Goal: Information Seeking & Learning: Learn about a topic

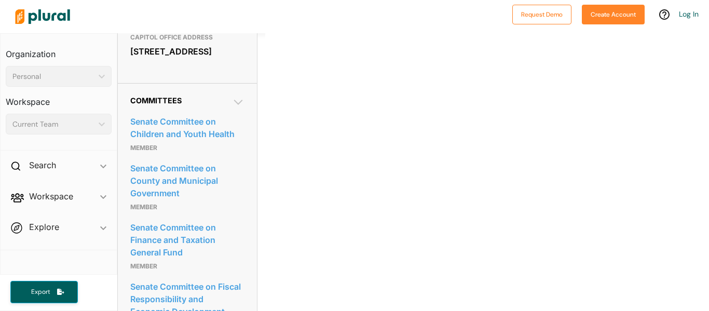
scroll to position [467, 0]
click at [106, 122] on div "Current Team ic_keyboard_arrow_down" at bounding box center [59, 124] width 106 height 21
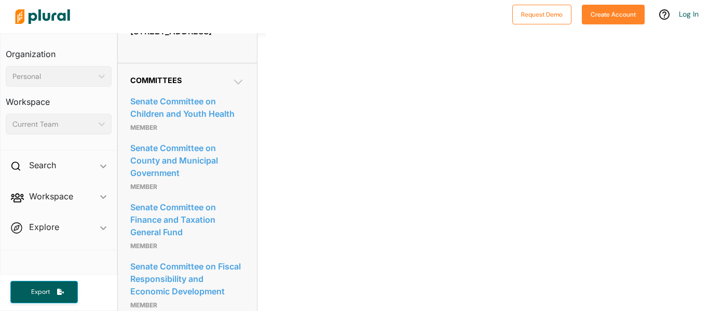
scroll to position [490, 0]
